Goal: Task Accomplishment & Management: Use online tool/utility

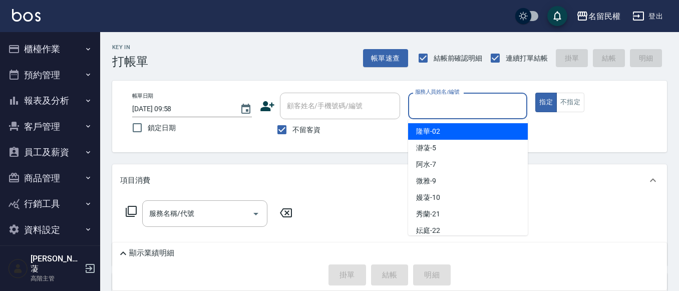
click at [453, 109] on input "服務人員姓名/編號" at bounding box center [468, 106] width 111 height 18
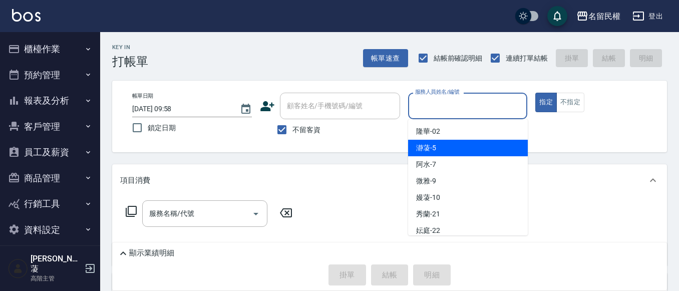
click at [436, 149] on div "瀞蓤 -5" at bounding box center [468, 148] width 120 height 17
type input "瀞蓤-5"
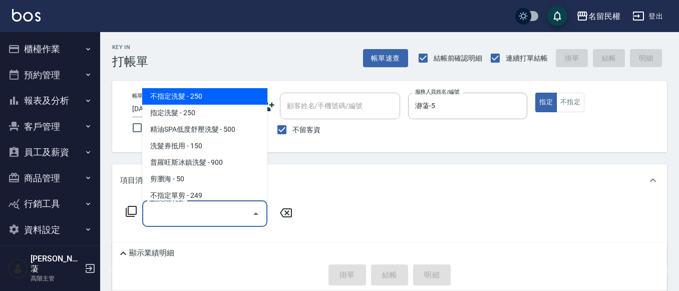
drag, startPoint x: 215, startPoint y: 213, endPoint x: 207, endPoint y: 167, distance: 46.9
click at [215, 213] on input "服務名稱/代號" at bounding box center [197, 214] width 101 height 18
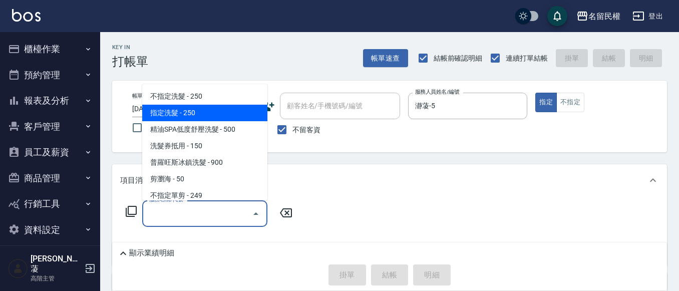
click at [207, 117] on span "指定洗髮 - 250" at bounding box center [204, 113] width 125 height 17
type input "指定洗髮(102)"
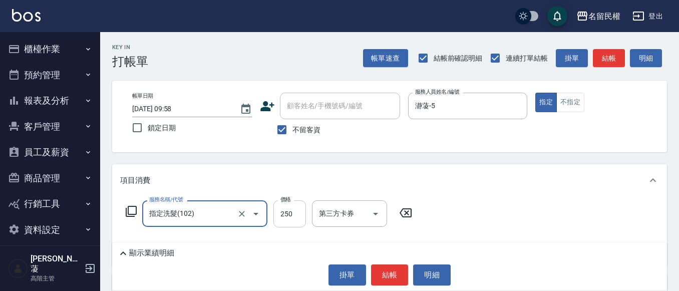
click at [283, 217] on input "250" at bounding box center [290, 213] width 33 height 27
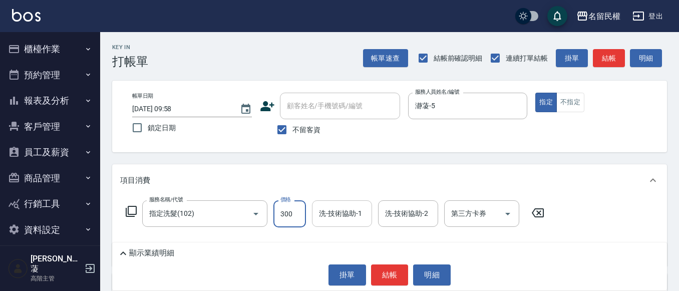
type input "300"
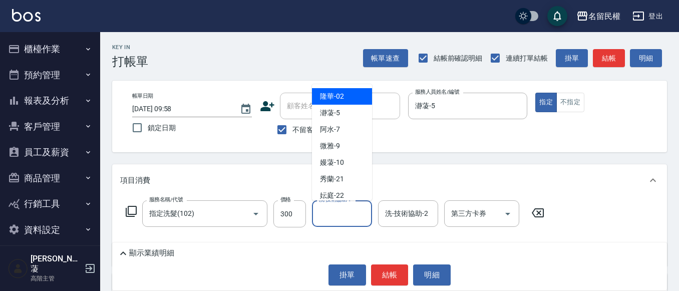
click at [350, 219] on input "洗-技術協助-1" at bounding box center [342, 214] width 51 height 18
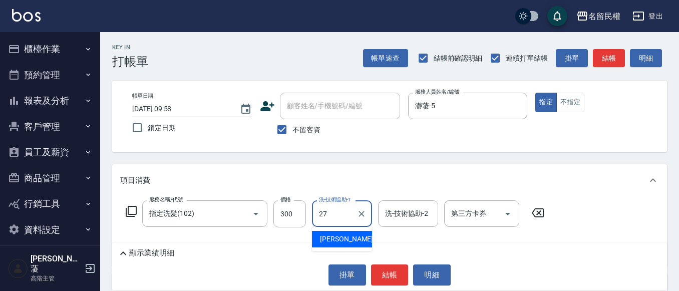
type input "[PERSON_NAME]-27"
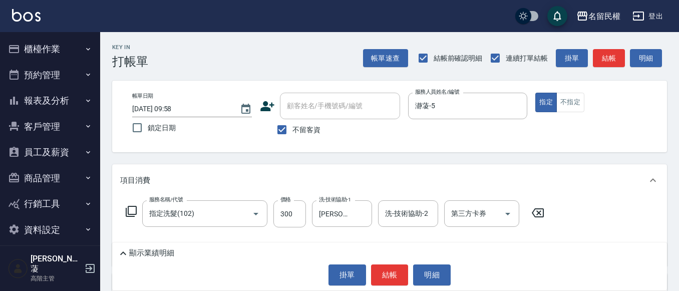
drag, startPoint x: 362, startPoint y: 168, endPoint x: 364, endPoint y: 161, distance: 6.7
click at [363, 166] on div "項目消費" at bounding box center [389, 180] width 555 height 32
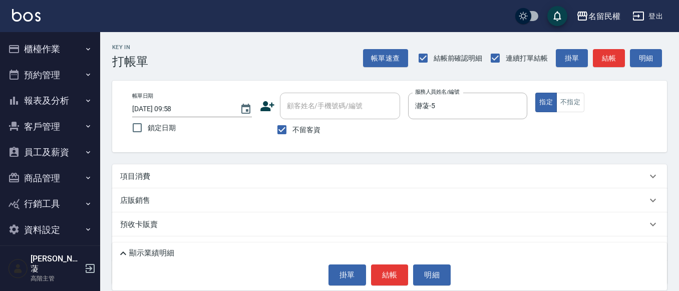
click at [365, 172] on div "項目消費" at bounding box center [383, 176] width 527 height 11
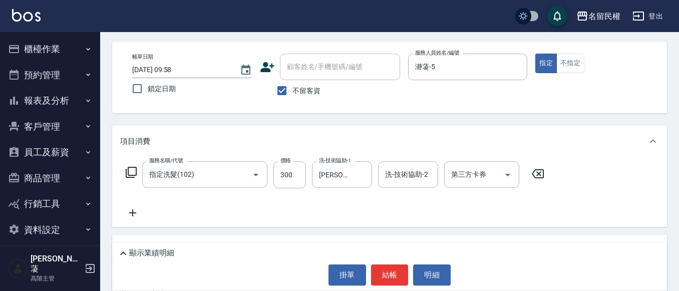
scroll to position [50, 0]
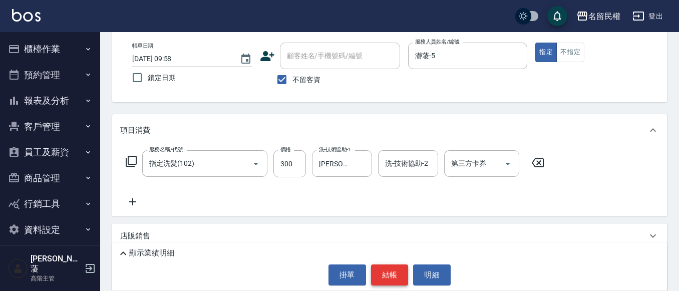
click at [393, 268] on button "結帳" at bounding box center [390, 275] width 38 height 21
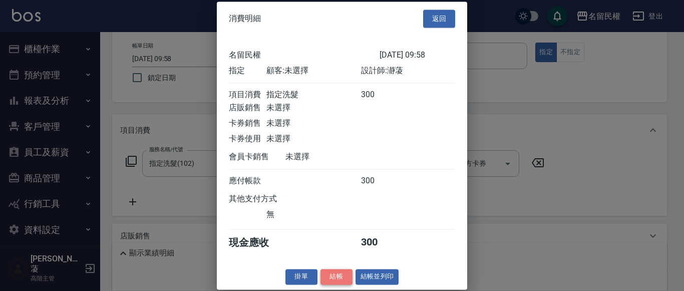
click at [342, 285] on button "結帳" at bounding box center [337, 277] width 32 height 16
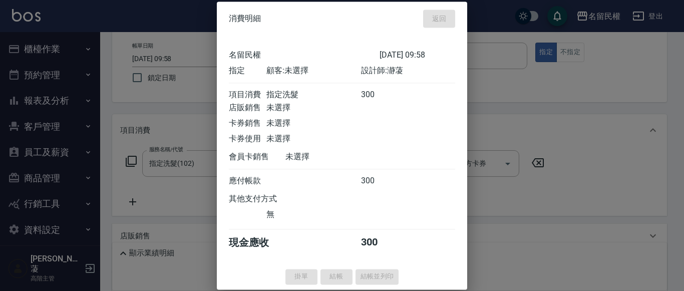
type input "[DATE] 11:18"
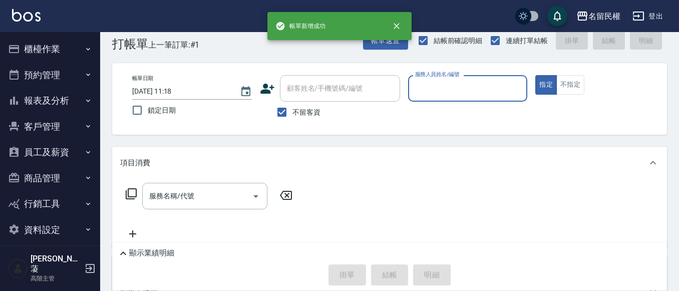
scroll to position [0, 0]
